Goal: Task Accomplishment & Management: Manage account settings

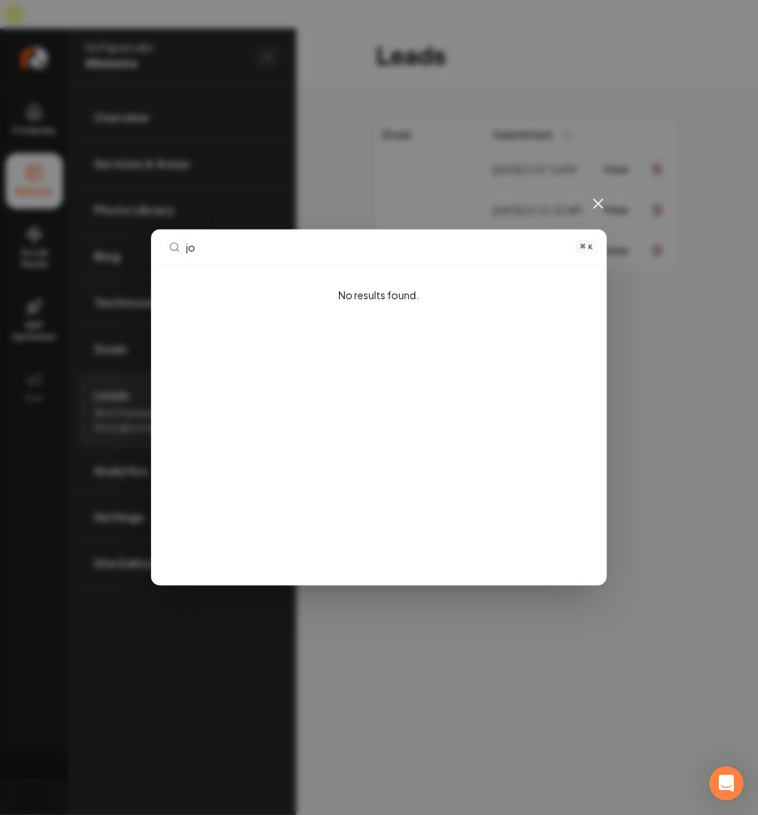
type input "j"
type input "[GEOGRAPHIC_DATA]"
type input "bull"
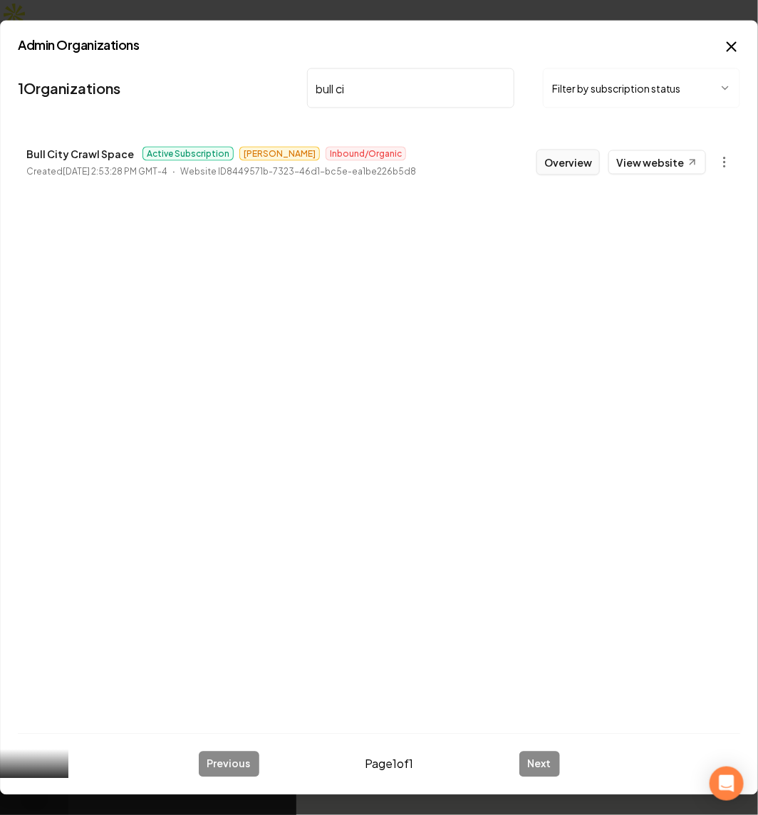
type input "bull ci"
click at [585, 162] on button "Overview" at bounding box center [567, 163] width 63 height 26
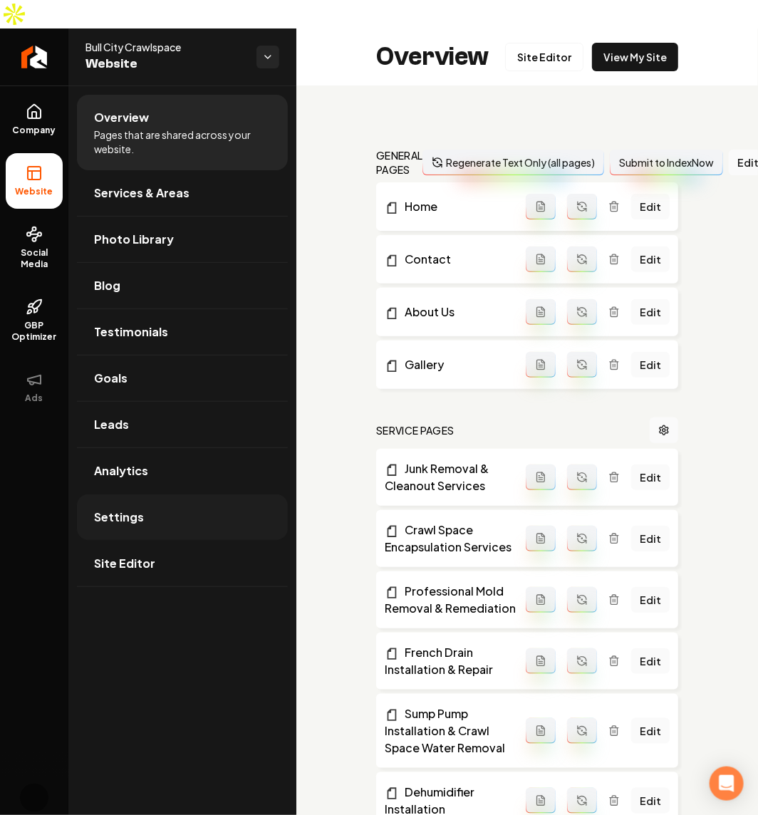
click at [179, 494] on link "Settings" at bounding box center [182, 517] width 211 height 46
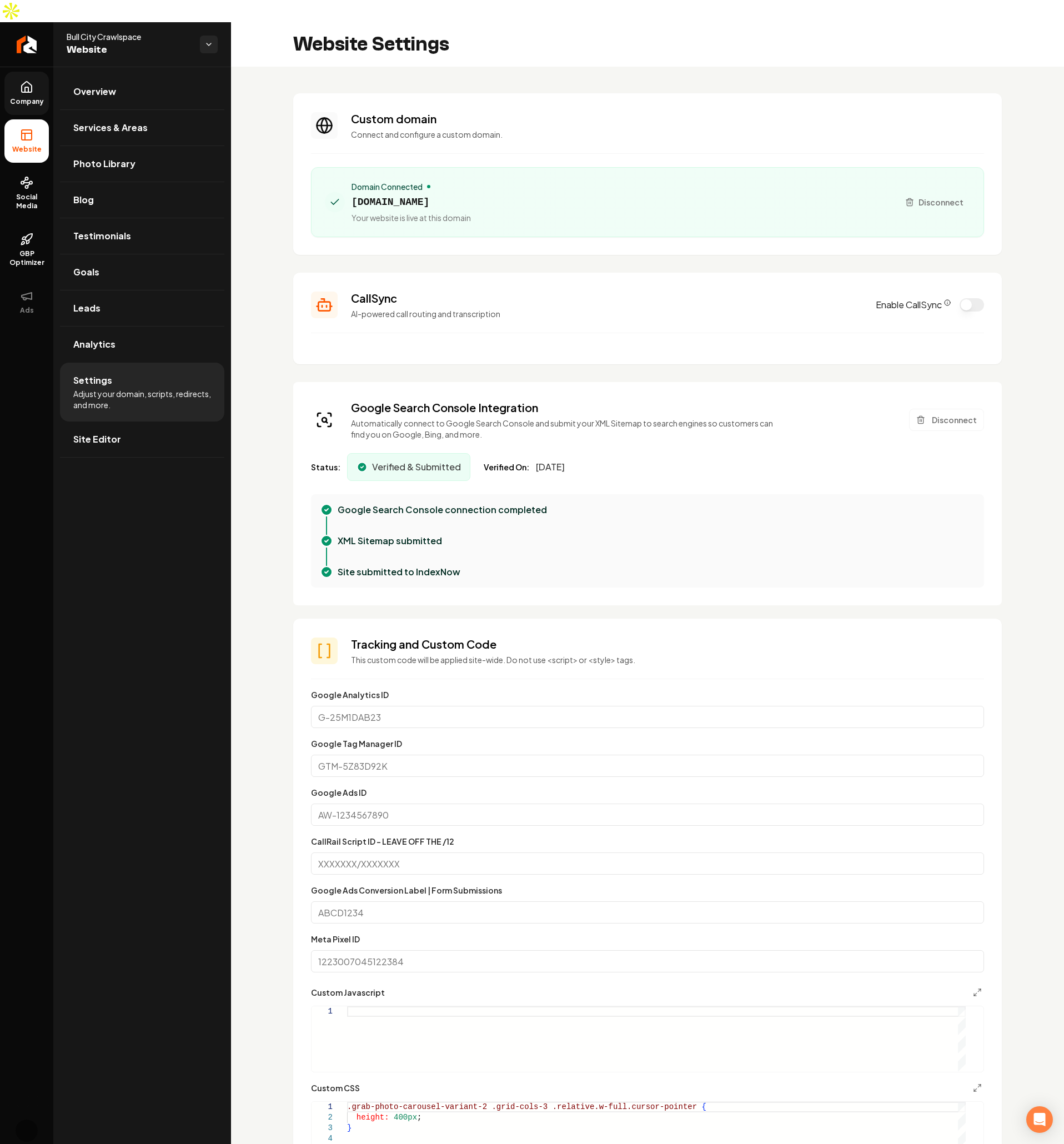
click at [9, 72] on link "Company" at bounding box center [27, 94] width 44 height 44
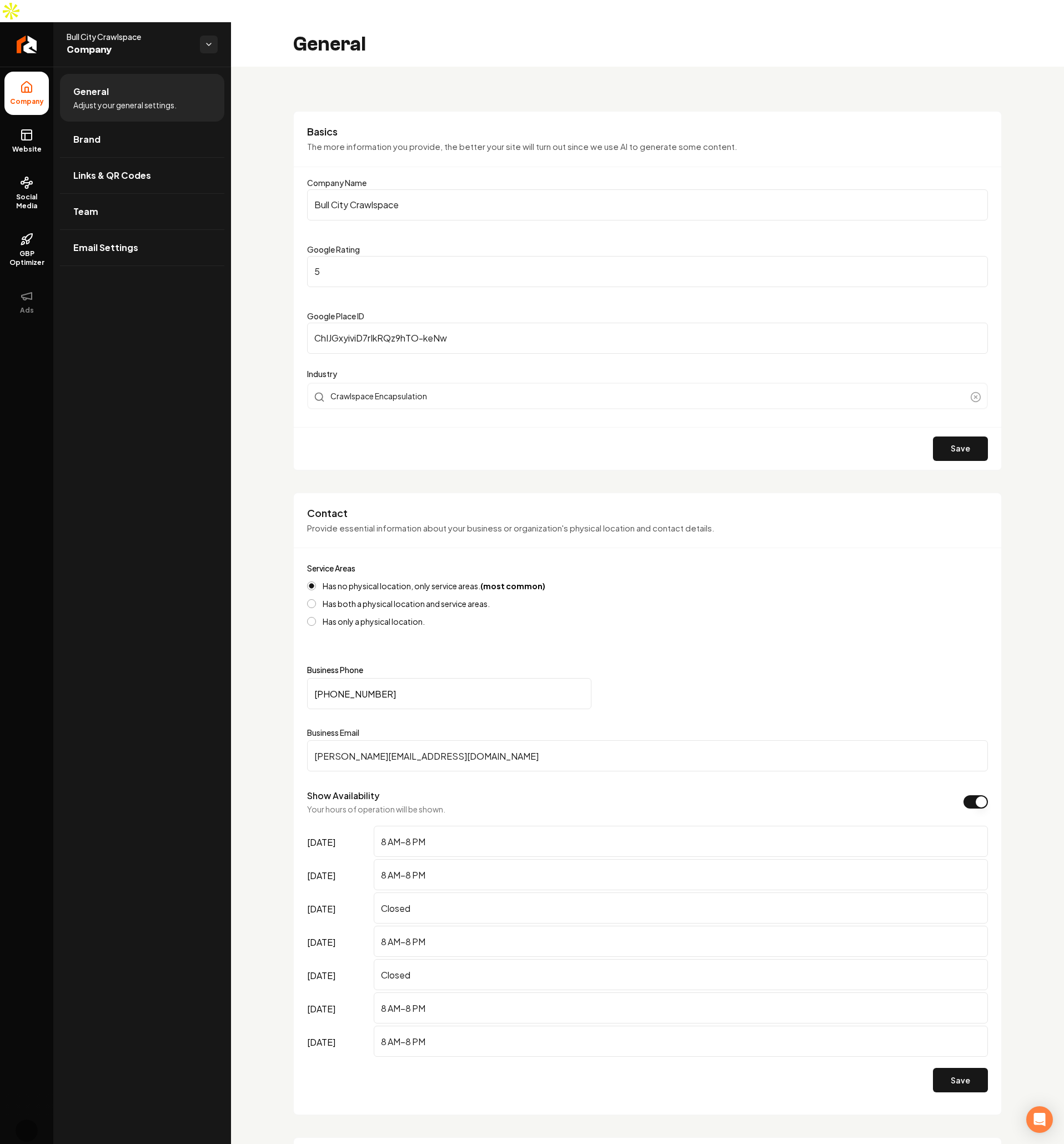
click at [591, 24] on div "General" at bounding box center [647, 44] width 833 height 44
click at [109, 31] on span "Bull City Crawlspace" at bounding box center [129, 37] width 125 height 11
click at [130, 42] on span "Company" at bounding box center [129, 50] width 125 height 16
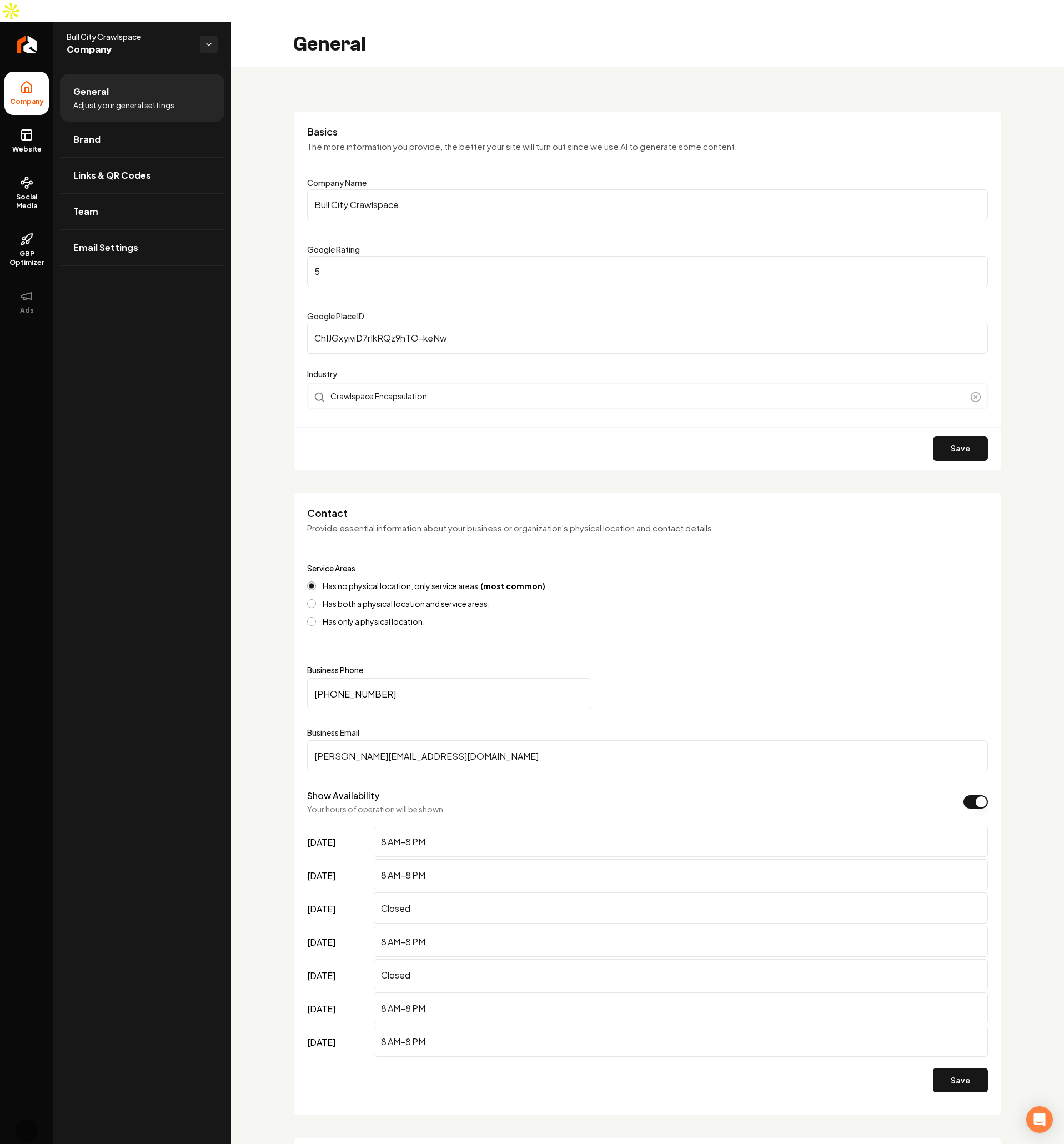
click at [109, 31] on span "Bull City Crawlspace" at bounding box center [129, 37] width 125 height 11
click at [215, 20] on html "Company Website Social Media GBP Optimizer Ads Account Bull City Crawlspace Com…" at bounding box center [532, 572] width 1064 height 1144
click at [591, 95] on html "Company Website Social Media GBP Optimizer Ads Account Bull City Crawlspace Com…" at bounding box center [532, 572] width 1064 height 1144
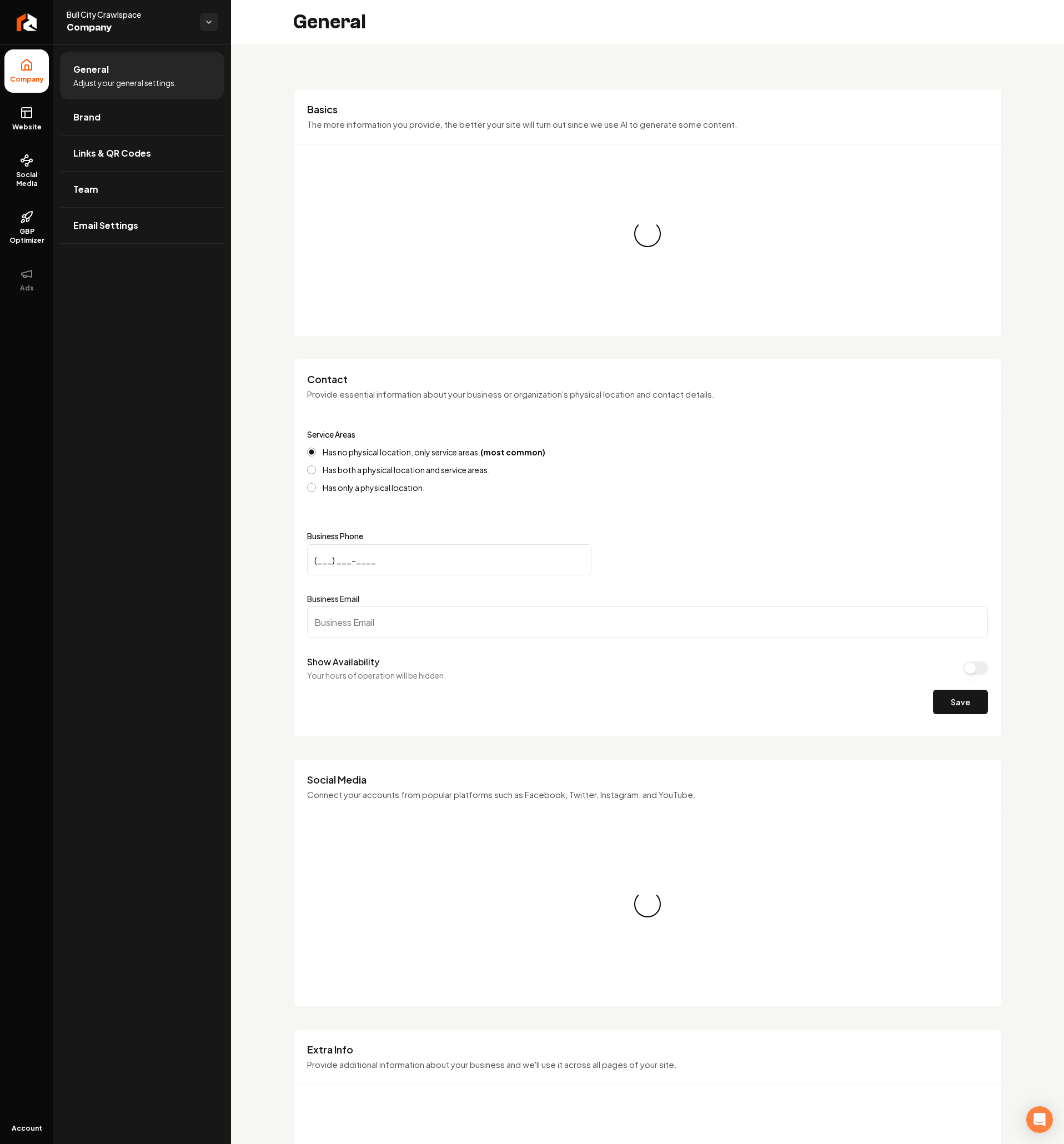
type input "[PHONE_NUMBER]"
type input "[PERSON_NAME][EMAIL_ADDRESS][DOMAIN_NAME]"
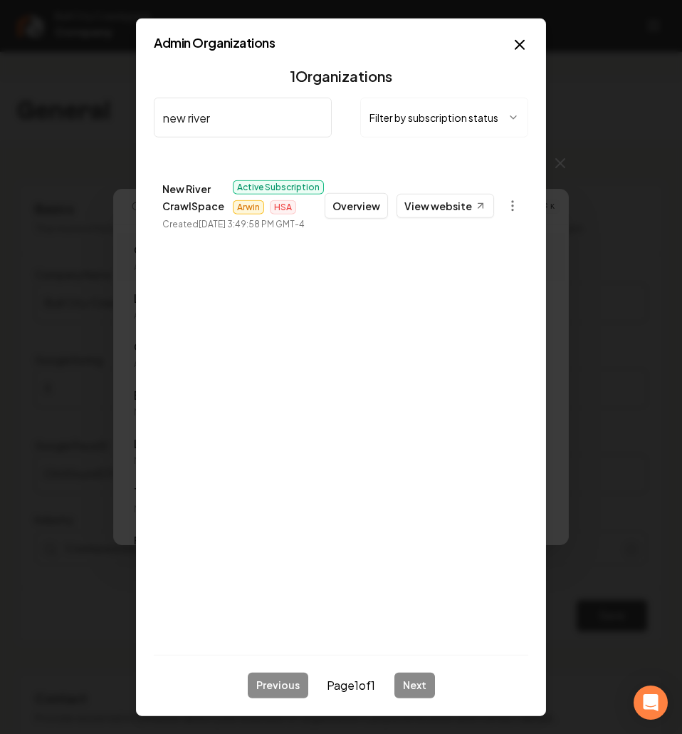
type input "new river"
click at [303, 212] on div "Active Subscription Arwin HSA" at bounding box center [278, 197] width 91 height 34
click at [297, 226] on time "July 25, 2025, 3:49:58 PM GMT-4" at bounding box center [252, 224] width 106 height 11
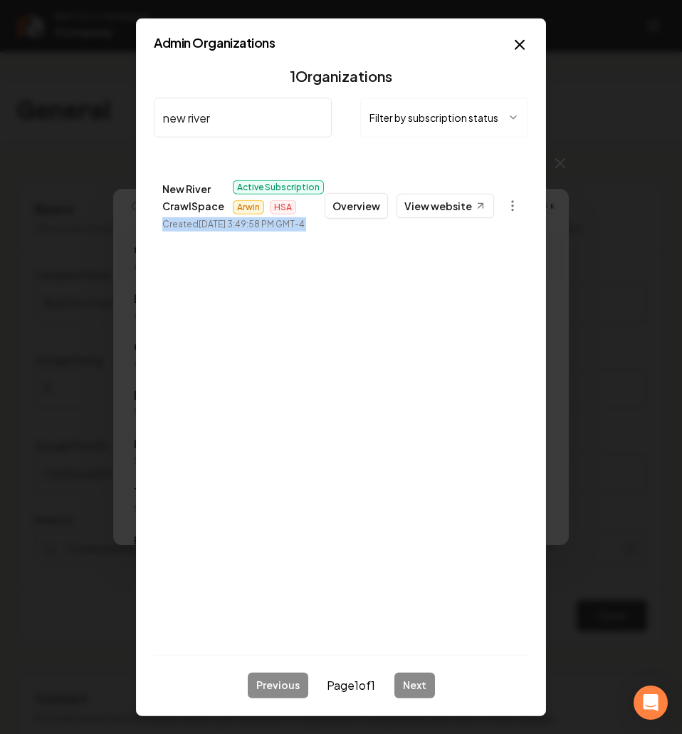
click at [297, 226] on time "July 25, 2025, 3:49:58 PM GMT-4" at bounding box center [252, 224] width 106 height 11
click at [197, 206] on p "New River CrawlSpace" at bounding box center [193, 197] width 62 height 34
click at [380, 213] on button "Overview" at bounding box center [356, 206] width 63 height 26
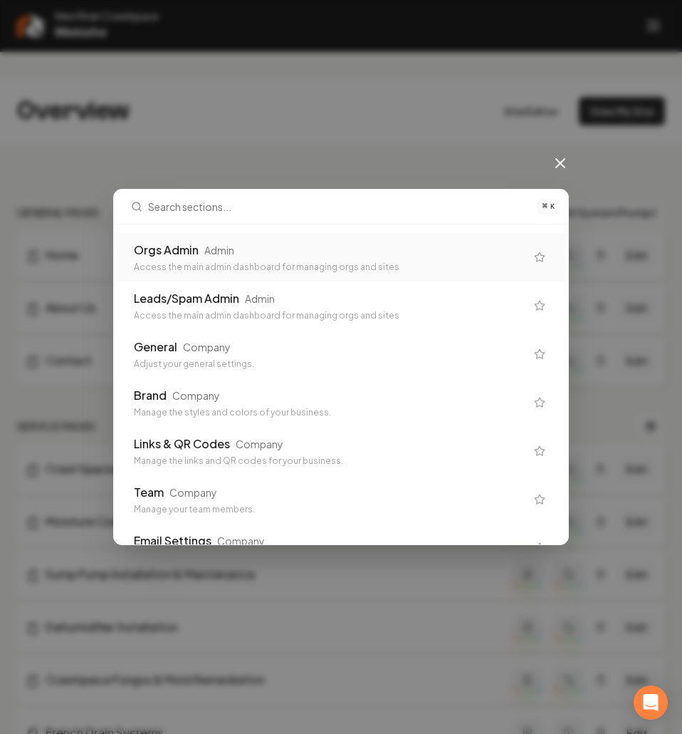
click at [231, 158] on div "⌘ K Orgs Admin Admin Access the main admin dashboard for managing orgs and site…" at bounding box center [341, 367] width 682 height 734
click at [555, 160] on icon at bounding box center [560, 163] width 17 height 17
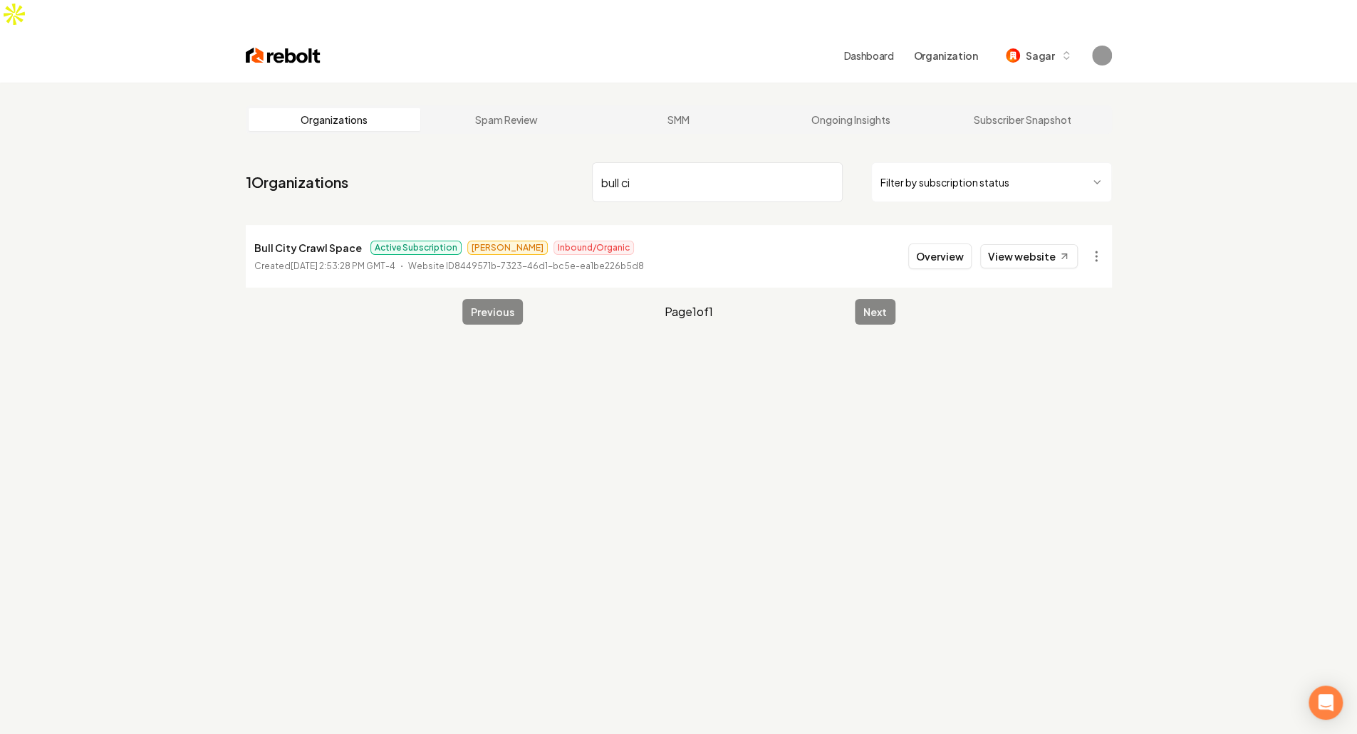
type input "bull ci"
click at [471, 241] on span "[PERSON_NAME]" at bounding box center [507, 248] width 80 height 14
copy span "[PERSON_NAME]"
